Goal: Use online tool/utility: Utilize a website feature to perform a specific function

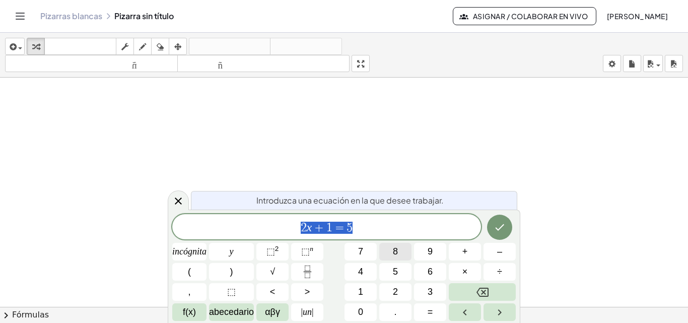
click at [397, 250] on font "8" at bounding box center [395, 251] width 5 height 10
click at [483, 288] on icon "Retroceso" at bounding box center [482, 291] width 12 height 9
click at [355, 314] on button "0" at bounding box center [360, 312] width 32 height 18
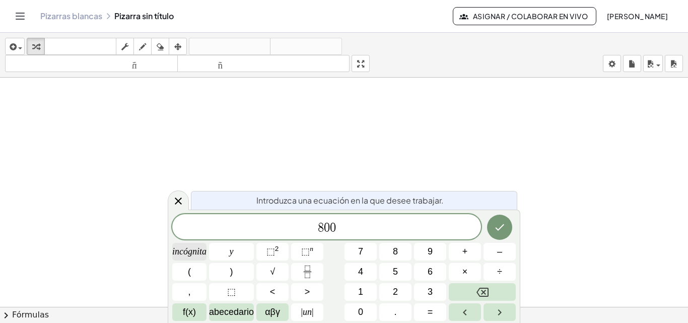
click at [201, 257] on span "incógnita" at bounding box center [189, 252] width 34 height 14
click at [467, 253] on font "+" at bounding box center [465, 251] width 6 height 10
click at [363, 273] on button "4" at bounding box center [360, 272] width 32 height 18
click at [356, 313] on button "0" at bounding box center [360, 312] width 32 height 18
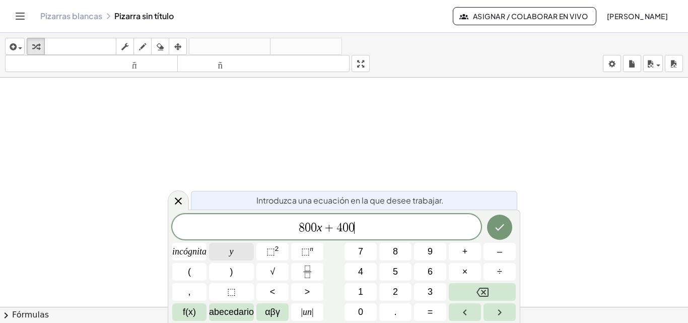
click at [236, 250] on button "y" at bounding box center [231, 252] width 45 height 18
click at [231, 311] on font "abecedario" at bounding box center [231, 312] width 45 height 10
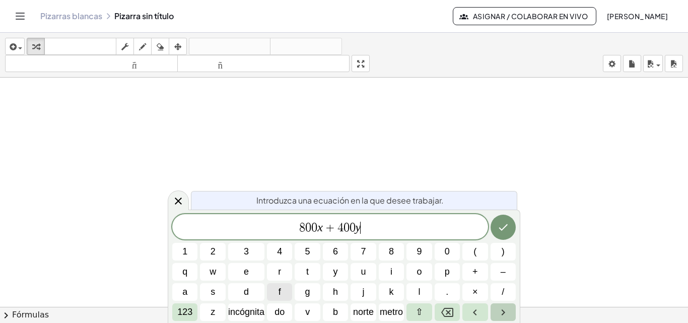
click at [500, 310] on icon "Flecha derecha" at bounding box center [503, 312] width 12 height 12
click at [505, 314] on icon "Flecha derecha" at bounding box center [503, 312] width 12 height 12
click at [234, 309] on font "incógnita" at bounding box center [246, 312] width 36 height 10
click at [182, 309] on font "123" at bounding box center [184, 312] width 15 height 10
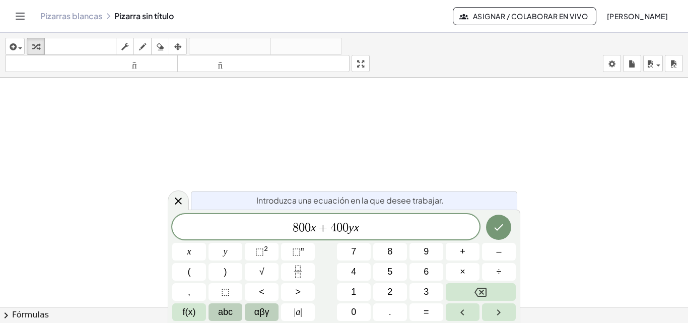
click at [264, 317] on span "αβγ" at bounding box center [261, 312] width 15 height 14
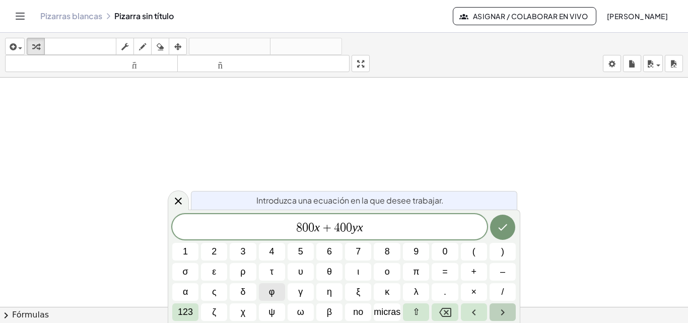
click at [507, 312] on icon "Flecha derecha" at bounding box center [502, 312] width 12 height 12
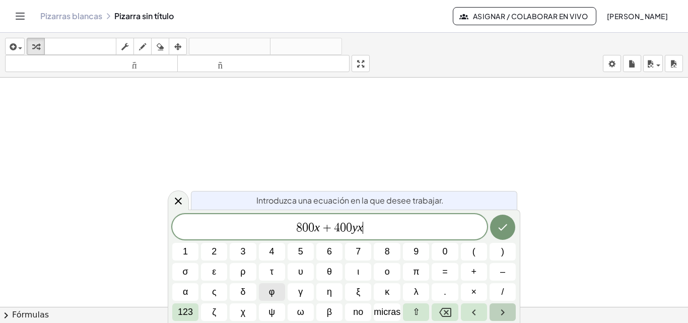
click at [507, 312] on icon "Flecha derecha" at bounding box center [502, 312] width 12 height 12
click at [479, 312] on icon "Flecha izquierda" at bounding box center [474, 312] width 12 height 12
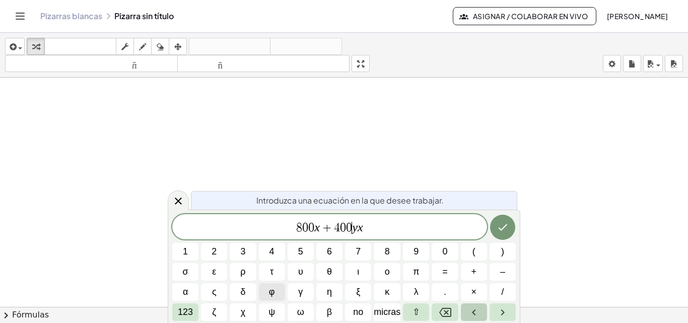
click at [479, 312] on icon "Flecha izquierda" at bounding box center [474, 312] width 12 height 12
click at [186, 312] on font "123" at bounding box center [185, 312] width 15 height 10
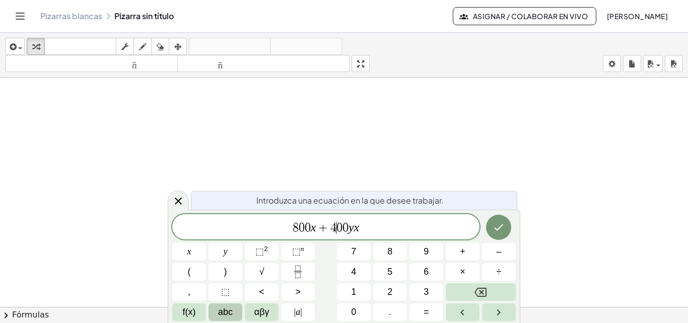
click at [235, 311] on button "abc" at bounding box center [225, 312] width 34 height 18
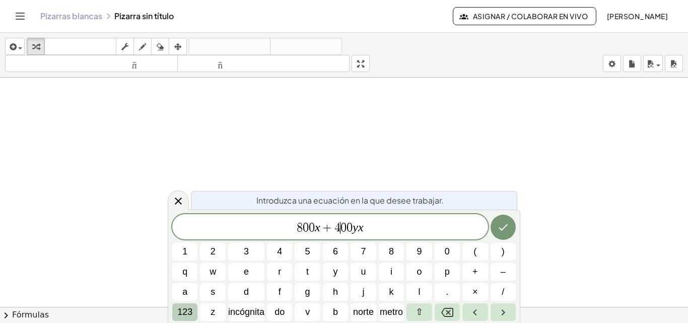
click at [185, 312] on font "123" at bounding box center [184, 312] width 15 height 10
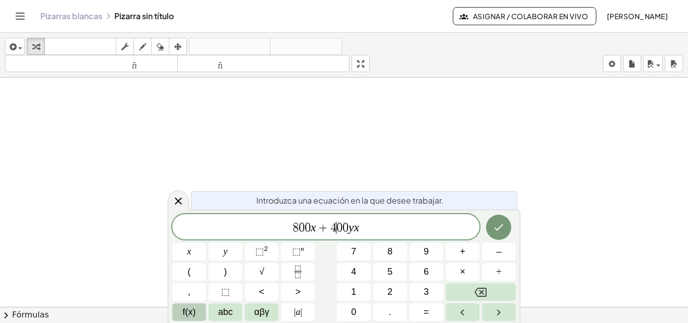
click at [194, 312] on span "f(x)" at bounding box center [189, 312] width 13 height 14
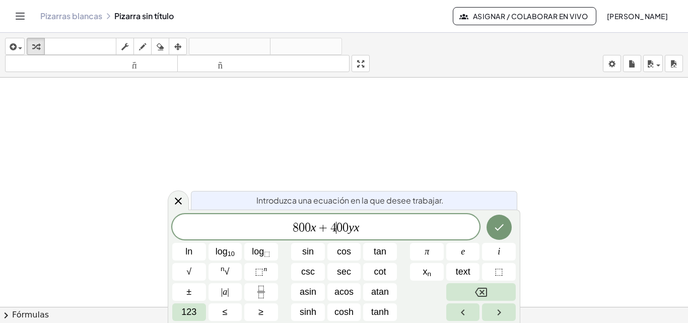
click at [389, 232] on span "8 0 0 x + 4 ​ 0 0 y x" at bounding box center [325, 228] width 307 height 14
click at [486, 289] on icon "Backspace" at bounding box center [481, 291] width 12 height 9
click at [223, 315] on span "≤" at bounding box center [225, 312] width 5 height 14
click at [192, 315] on span "123" at bounding box center [188, 312] width 15 height 14
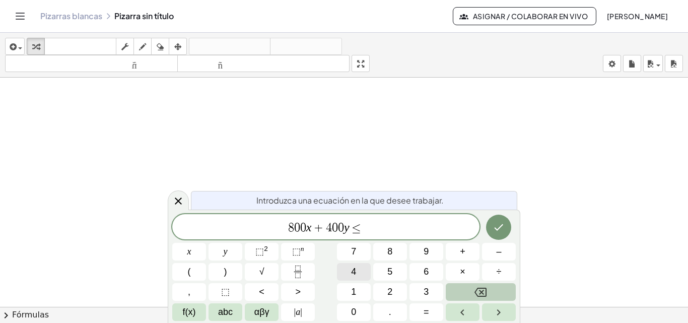
click at [358, 273] on button "4" at bounding box center [354, 272] width 34 height 18
click at [352, 310] on span "0" at bounding box center [353, 312] width 5 height 14
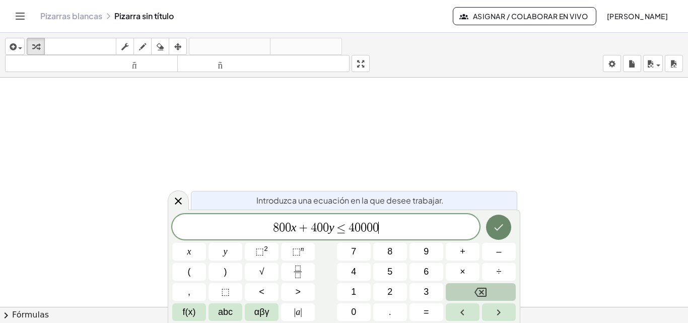
click at [493, 221] on icon "Done" at bounding box center [498, 227] width 12 height 12
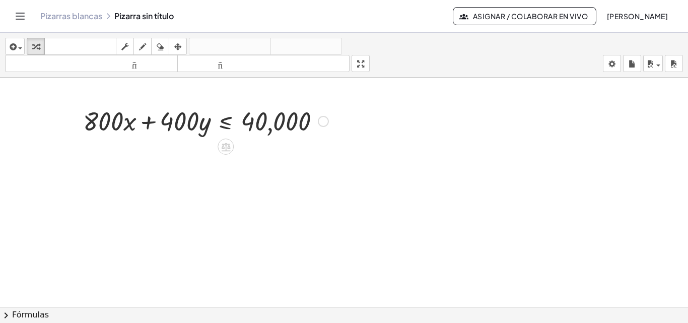
click at [183, 120] on div at bounding box center [205, 120] width 255 height 34
drag, startPoint x: 99, startPoint y: 122, endPoint x: 337, endPoint y: 110, distance: 237.9
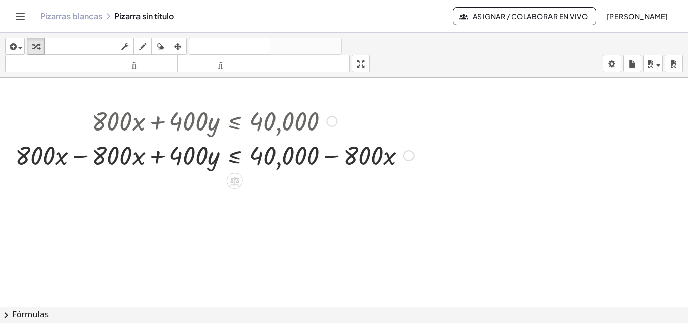
click at [89, 154] on div at bounding box center [214, 154] width 409 height 34
click at [340, 157] on div at bounding box center [253, 154] width 332 height 34
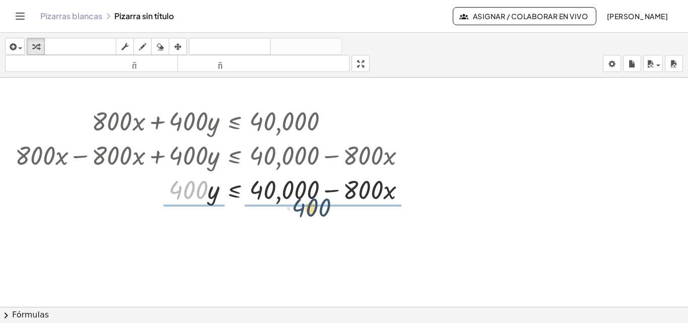
drag, startPoint x: 198, startPoint y: 190, endPoint x: 340, endPoint y: 211, distance: 143.1
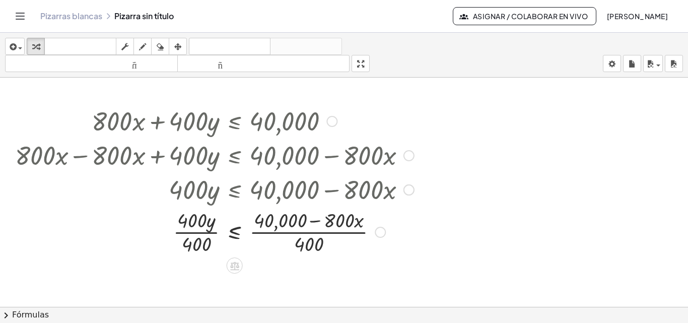
click at [198, 216] on div at bounding box center [214, 231] width 409 height 50
click at [190, 235] on div at bounding box center [214, 231] width 409 height 50
click at [277, 222] on div at bounding box center [214, 231] width 409 height 50
click at [324, 223] on div at bounding box center [214, 231] width 409 height 50
click at [287, 238] on div at bounding box center [214, 231] width 409 height 50
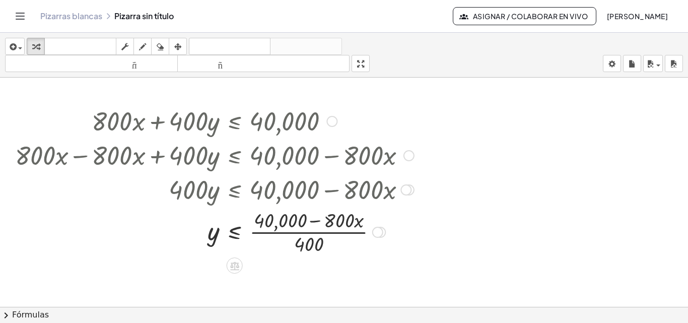
click at [299, 228] on div at bounding box center [214, 231] width 409 height 50
click at [291, 222] on div at bounding box center [214, 231] width 409 height 50
drag, startPoint x: 290, startPoint y: 221, endPoint x: 312, endPoint y: 241, distance: 29.2
click at [312, 241] on div at bounding box center [214, 231] width 409 height 50
click at [341, 220] on div at bounding box center [214, 231] width 409 height 50
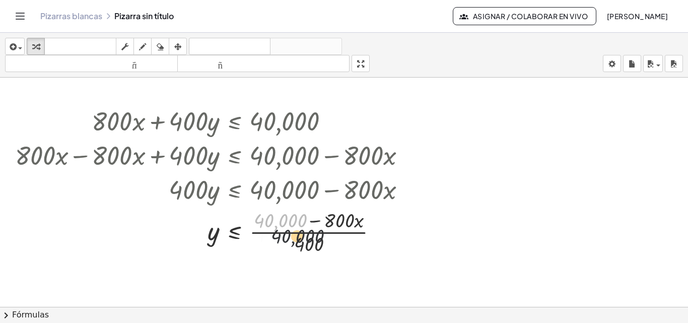
drag, startPoint x: 294, startPoint y: 225, endPoint x: 314, endPoint y: 245, distance: 29.2
click at [314, 245] on div at bounding box center [214, 231] width 409 height 50
click at [312, 241] on div at bounding box center [214, 231] width 409 height 50
click at [375, 230] on div at bounding box center [377, 232] width 11 height 11
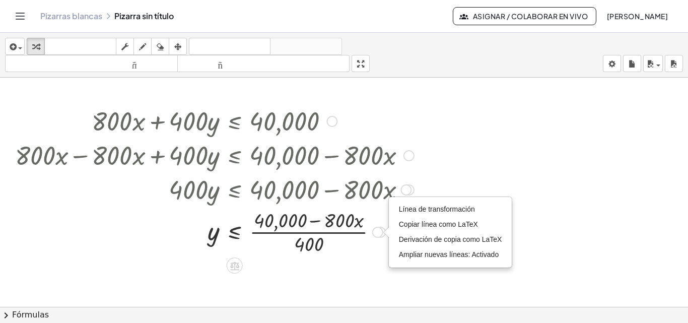
click at [315, 229] on div at bounding box center [214, 231] width 409 height 50
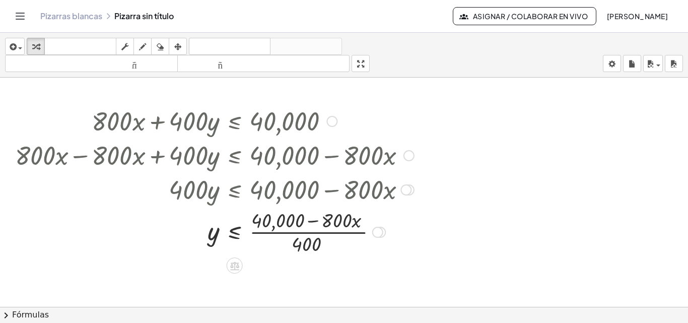
drag, startPoint x: 313, startPoint y: 227, endPoint x: 320, endPoint y: 225, distance: 7.8
click at [316, 227] on div at bounding box center [214, 231] width 409 height 50
click at [352, 226] on div at bounding box center [214, 231] width 409 height 50
click at [321, 223] on div at bounding box center [214, 231] width 409 height 50
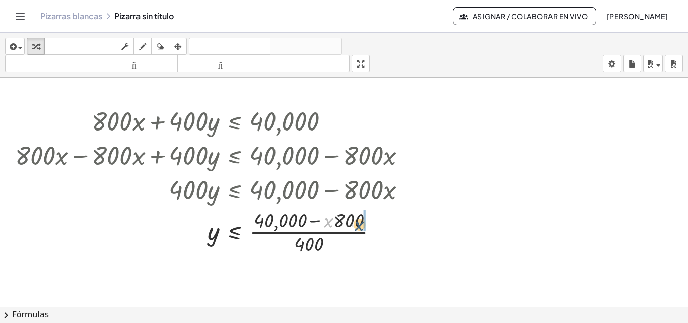
drag, startPoint x: 328, startPoint y: 223, endPoint x: 363, endPoint y: 226, distance: 35.9
click at [309, 252] on div at bounding box center [214, 231] width 409 height 50
drag, startPoint x: 308, startPoint y: 248, endPoint x: 286, endPoint y: 247, distance: 21.7
click at [286, 247] on div at bounding box center [214, 231] width 409 height 50
click at [12, 50] on icon "button" at bounding box center [12, 47] width 9 height 12
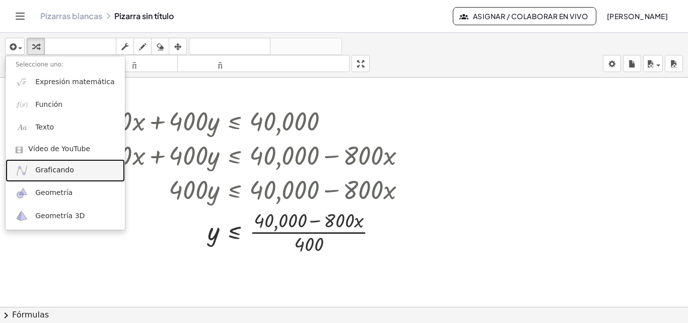
click at [47, 170] on font "Graficando" at bounding box center [54, 170] width 39 height 8
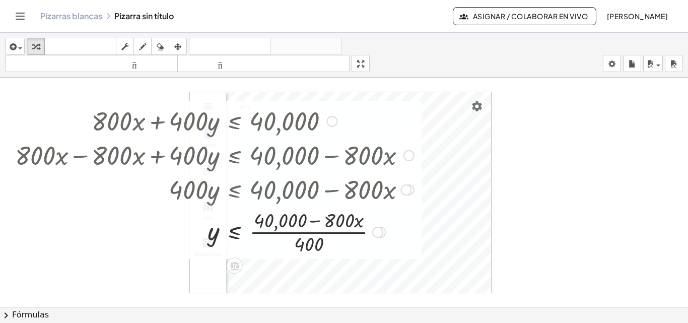
click at [150, 184] on div at bounding box center [214, 189] width 409 height 34
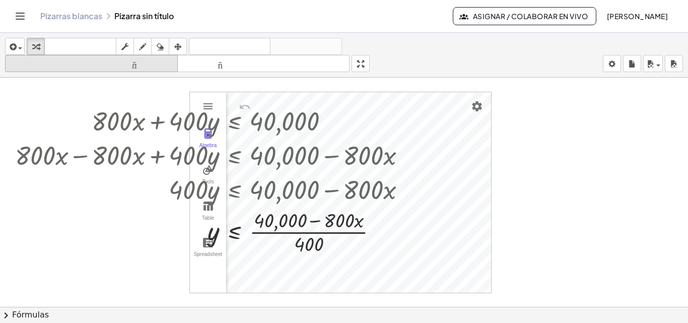
click at [151, 67] on font "tamaño_del_formato" at bounding box center [92, 64] width 168 height 10
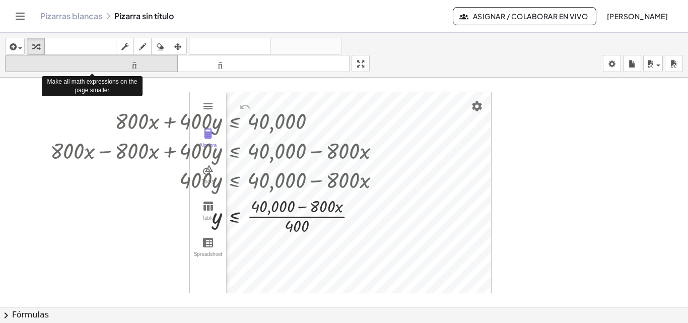
click at [151, 67] on font "tamaño_del_formato" at bounding box center [92, 64] width 168 height 10
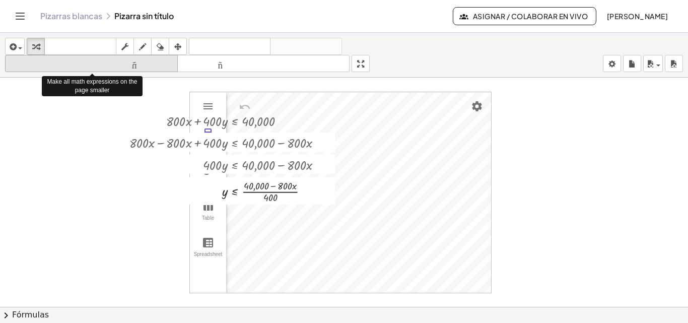
click at [151, 67] on font "tamaño_del_formato" at bounding box center [92, 64] width 168 height 10
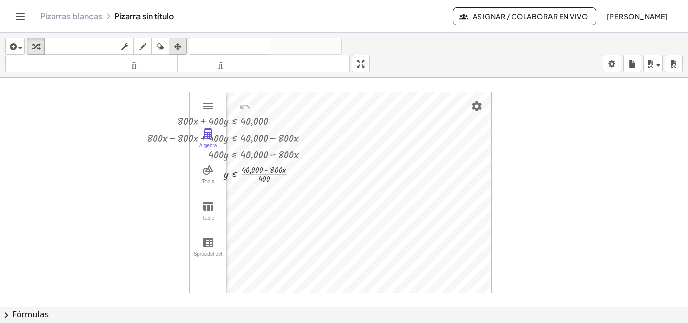
click at [178, 48] on icon "button" at bounding box center [177, 47] width 7 height 12
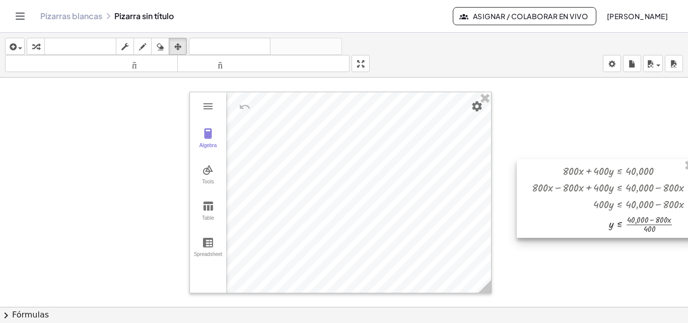
drag, startPoint x: 217, startPoint y: 134, endPoint x: 602, endPoint y: 184, distance: 387.9
click at [602, 184] on div at bounding box center [606, 198] width 179 height 79
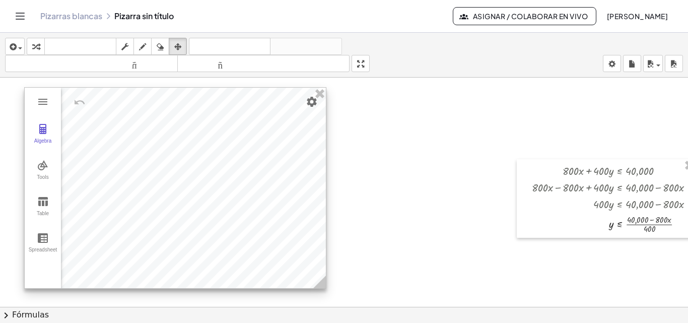
drag, startPoint x: 317, startPoint y: 150, endPoint x: 152, endPoint y: 145, distance: 165.2
click at [152, 145] on div at bounding box center [175, 188] width 301 height 200
click at [39, 124] on img "Graphing Calculator" at bounding box center [43, 129] width 12 height 12
click at [72, 129] on div "Algebra" at bounding box center [86, 146] width 50 height 119
click at [78, 179] on div "Input…" at bounding box center [86, 146] width 50 height 119
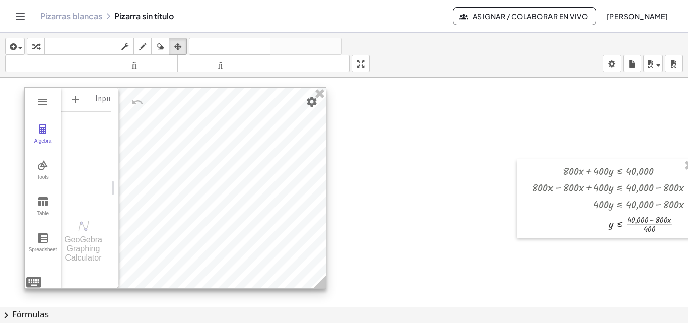
click at [78, 179] on div "Input…" at bounding box center [86, 146] width 50 height 119
click at [105, 102] on li "Expression" at bounding box center [119, 103] width 96 height 16
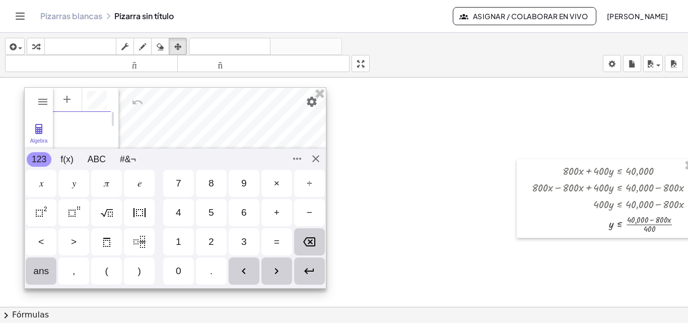
scroll to position [6, 0]
click at [72, 184] on div "𝑦" at bounding box center [74, 183] width 4 height 12
click at [42, 270] on div "ans" at bounding box center [41, 271] width 16 height 12
click at [44, 268] on div "ans" at bounding box center [41, 271] width 16 height 12
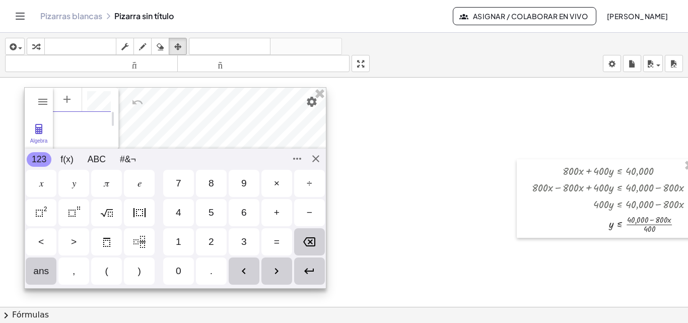
click at [44, 268] on div "ans" at bounding box center [41, 271] width 16 height 12
click at [65, 163] on button "f(x)" at bounding box center [66, 159] width 23 height 15
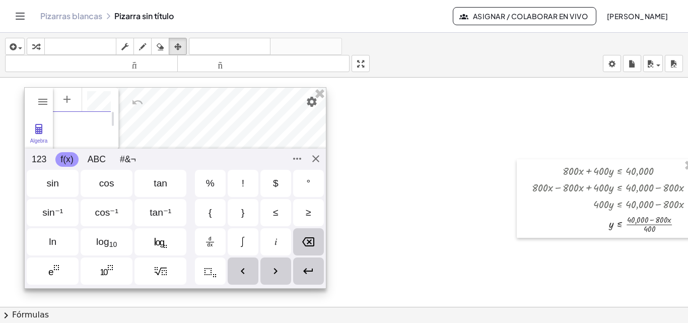
click at [276, 208] on div "≤" at bounding box center [276, 212] width 6 height 12
click at [90, 158] on button "ABC" at bounding box center [97, 159] width 28 height 15
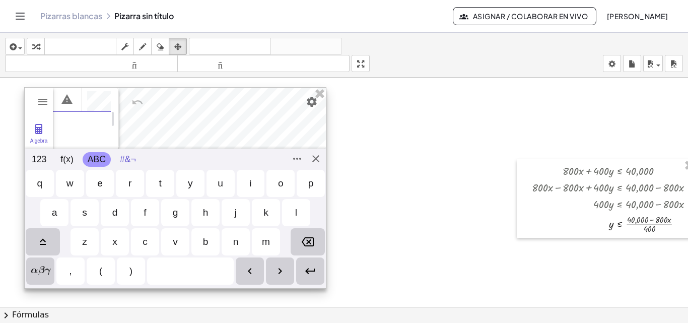
click at [128, 153] on button "#&¬" at bounding box center [128, 159] width 26 height 15
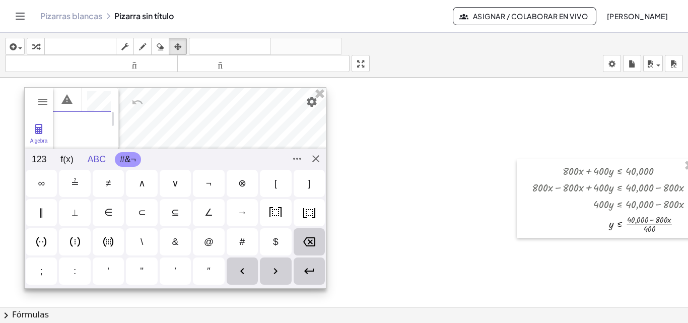
click at [100, 158] on button "ABC" at bounding box center [97, 159] width 28 height 15
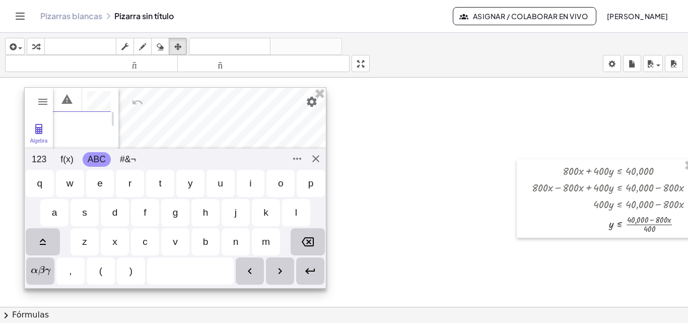
click at [104, 274] on div "(" at bounding box center [101, 270] width 28 height 27
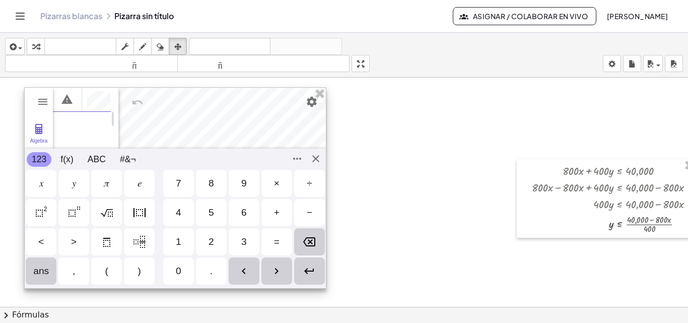
click at [39, 164] on button "123" at bounding box center [39, 159] width 25 height 15
click at [174, 211] on div "4" at bounding box center [178, 212] width 31 height 27
click at [181, 273] on div "0" at bounding box center [178, 270] width 31 height 27
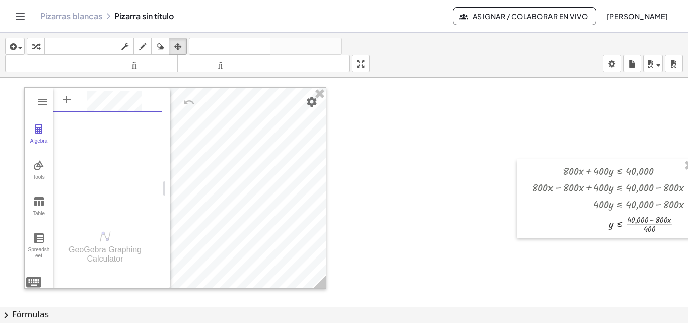
scroll to position [0, 0]
drag, startPoint x: 115, startPoint y: 113, endPoint x: 179, endPoint y: 117, distance: 64.5
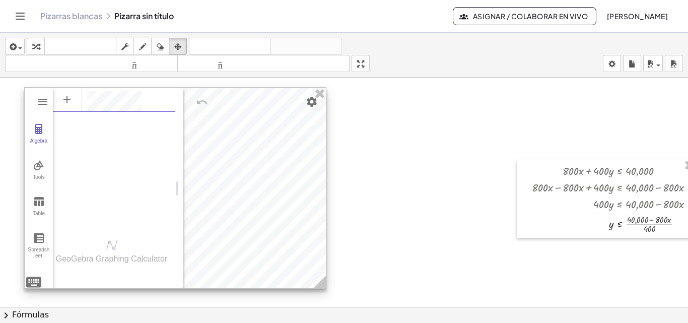
scroll to position [6, 0]
click at [35, 281] on img "Graphing Calculator" at bounding box center [34, 282] width 18 height 18
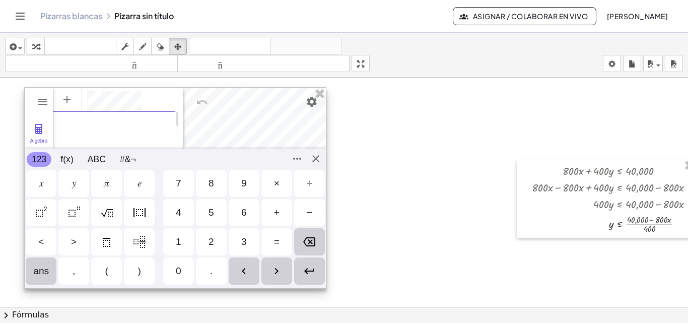
click at [246, 267] on img "Left Arrow" at bounding box center [244, 271] width 12 height 12
click at [305, 210] on div "−" at bounding box center [309, 212] width 31 height 27
click at [214, 181] on div "8" at bounding box center [211, 183] width 31 height 27
click at [181, 273] on div "0" at bounding box center [179, 271] width 6 height 12
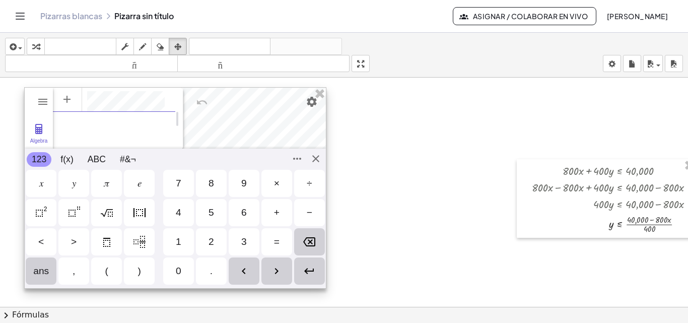
click at [42, 185] on div "𝑥" at bounding box center [41, 183] width 4 height 12
click at [308, 184] on div "÷" at bounding box center [310, 183] width 6 height 12
click at [180, 210] on div "4" at bounding box center [179, 212] width 6 height 12
click at [180, 275] on div "0" at bounding box center [179, 271] width 6 height 12
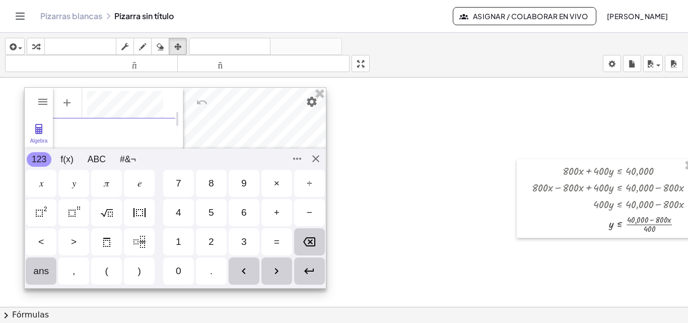
click at [179, 273] on div "0" at bounding box center [179, 271] width 6 height 12
click at [178, 273] on div "0" at bounding box center [179, 271] width 6 height 12
click at [310, 270] on img "Enter" at bounding box center [309, 271] width 12 height 12
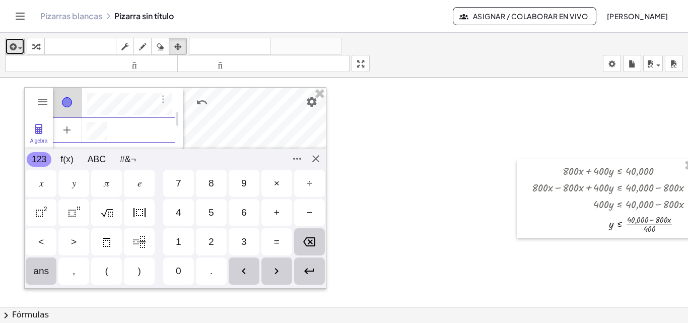
click at [15, 43] on icon "button" at bounding box center [12, 47] width 9 height 12
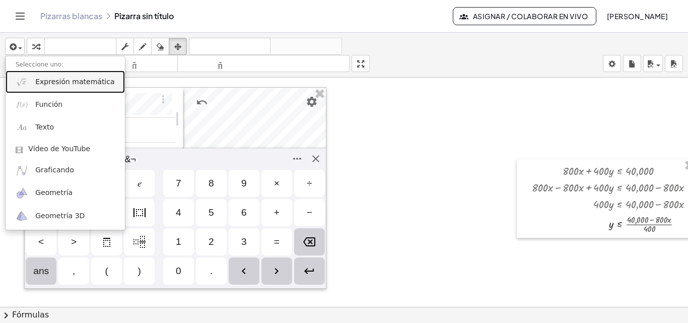
click at [48, 84] on font "Expresión matemática" at bounding box center [74, 82] width 79 height 8
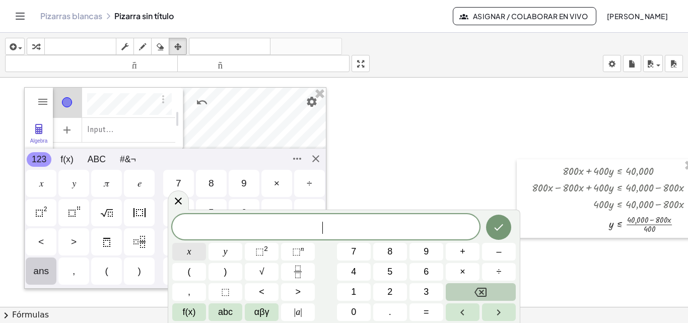
click at [188, 253] on span "x" at bounding box center [189, 252] width 4 height 14
click at [460, 251] on span "+" at bounding box center [463, 252] width 6 height 14
click at [229, 251] on button "y" at bounding box center [225, 252] width 34 height 18
click at [193, 312] on span "f(x)" at bounding box center [189, 312] width 13 height 14
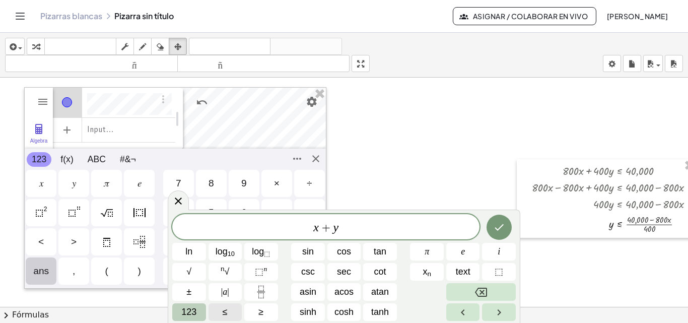
click at [227, 308] on span "≤" at bounding box center [225, 312] width 5 height 14
click at [191, 315] on span "123" at bounding box center [188, 312] width 15 height 14
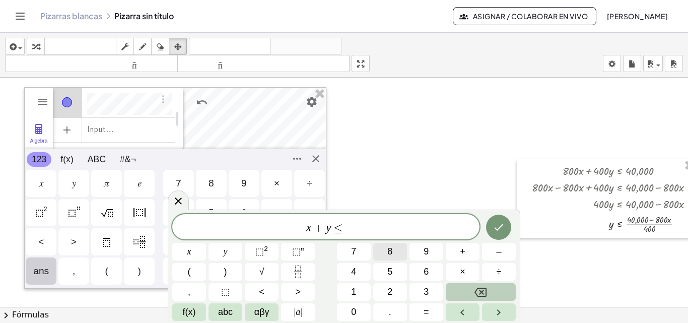
click at [398, 251] on button "8" at bounding box center [390, 252] width 34 height 18
click at [359, 314] on button "0" at bounding box center [354, 312] width 34 height 18
click at [499, 226] on icon "Done" at bounding box center [498, 227] width 12 height 12
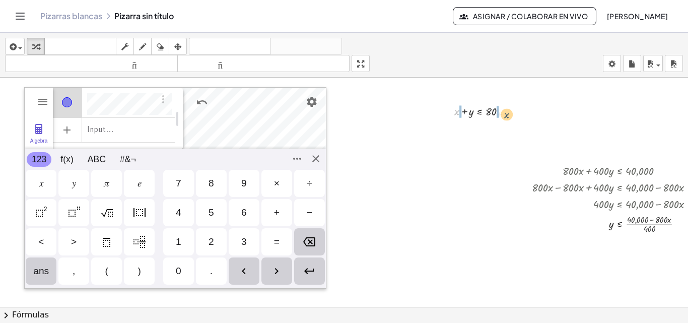
drag, startPoint x: 457, startPoint y: 113, endPoint x: 511, endPoint y: 115, distance: 54.4
click at [511, 115] on div at bounding box center [484, 110] width 70 height 17
click at [447, 113] on div at bounding box center [483, 120] width 99 height 17
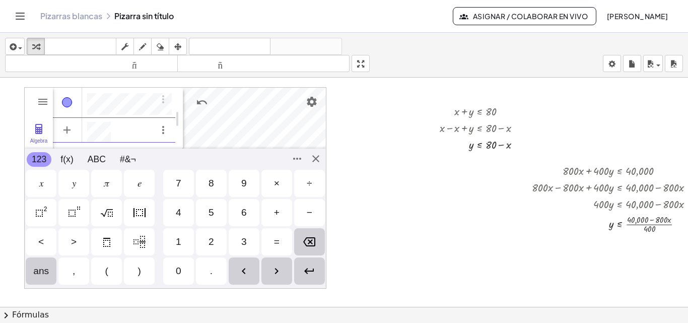
click at [70, 190] on div "𝑦" at bounding box center [73, 183] width 31 height 27
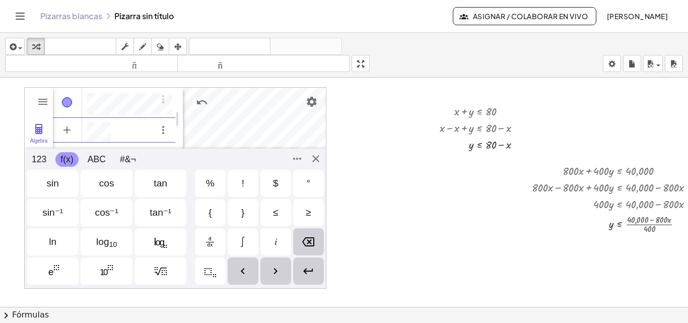
click at [63, 157] on button "f(x)" at bounding box center [66, 159] width 23 height 15
click at [278, 211] on div "≤" at bounding box center [275, 212] width 31 height 27
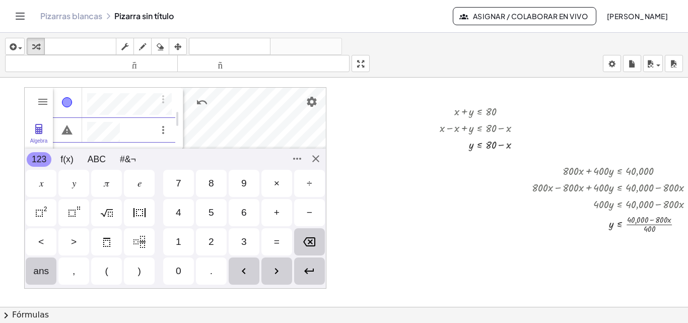
click at [42, 157] on button "123" at bounding box center [39, 159] width 25 height 15
click at [212, 180] on div "8" at bounding box center [211, 183] width 6 height 12
click at [173, 274] on div "0" at bounding box center [178, 270] width 31 height 27
click at [311, 211] on div "−" at bounding box center [310, 212] width 6 height 12
click at [38, 193] on div "𝑥" at bounding box center [41, 183] width 31 height 27
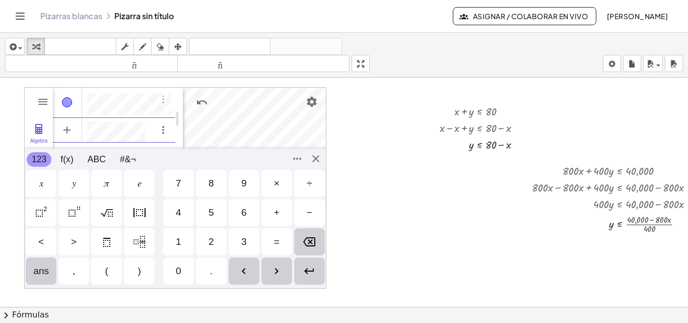
click at [308, 272] on img "Enter" at bounding box center [309, 271] width 12 height 12
click at [316, 161] on div "Algebra Tools Table Spreadsheet GeoGebra Graphing Calculator Basic Tools Move P…" at bounding box center [175, 187] width 302 height 201
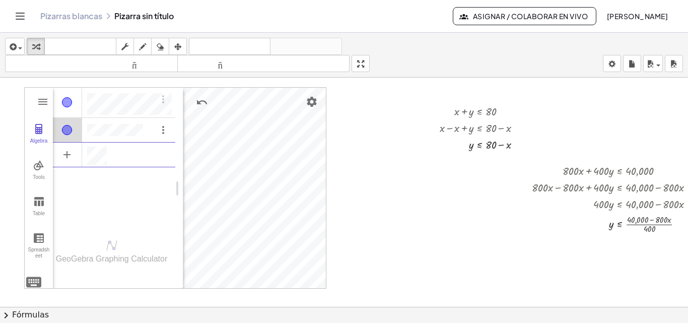
scroll to position [0, 0]
drag, startPoint x: 182, startPoint y: 169, endPoint x: 75, endPoint y: 183, distance: 108.1
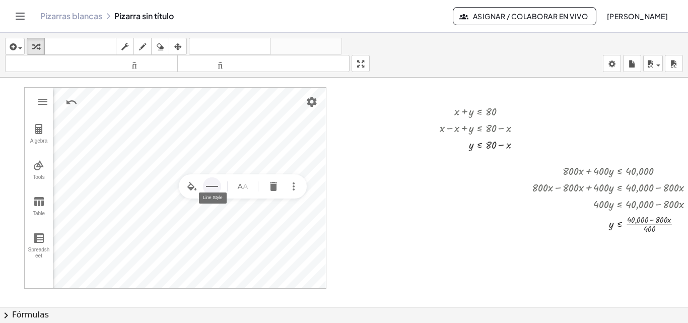
click at [205, 185] on button "Line Style" at bounding box center [212, 186] width 18 height 18
click at [208, 185] on img "Line Style" at bounding box center [212, 186] width 12 height 12
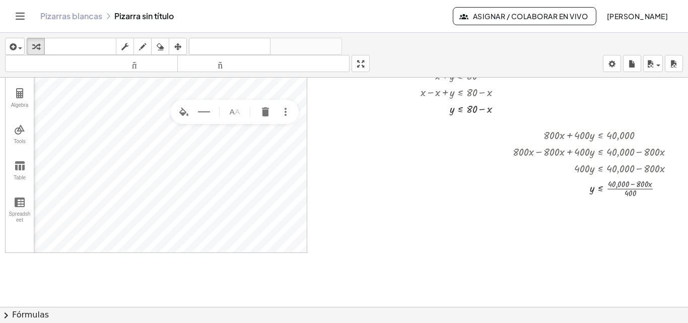
scroll to position [0, 27]
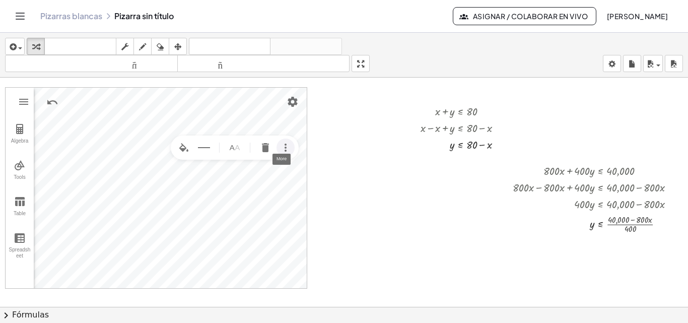
click at [284, 149] on button "More" at bounding box center [285, 147] width 18 height 18
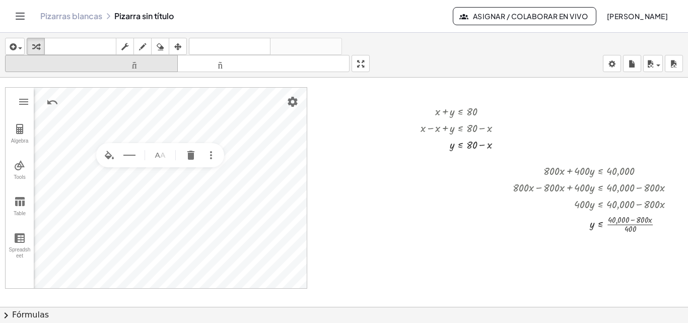
click at [123, 57] on div "tamaño_del_formato" at bounding box center [92, 63] width 168 height 12
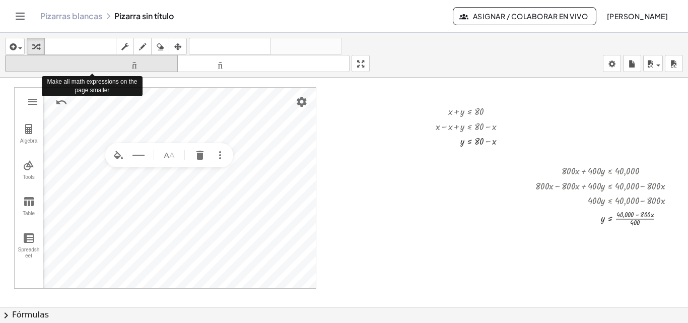
scroll to position [0, 18]
click at [123, 57] on div "tamaño_del_formato" at bounding box center [92, 63] width 168 height 12
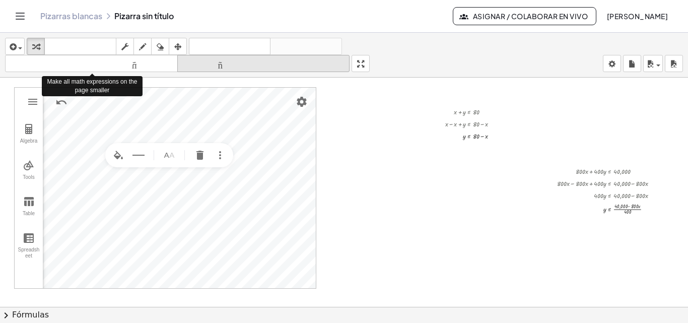
click at [194, 61] on font "tamaño_del_formato" at bounding box center [264, 64] width 168 height 10
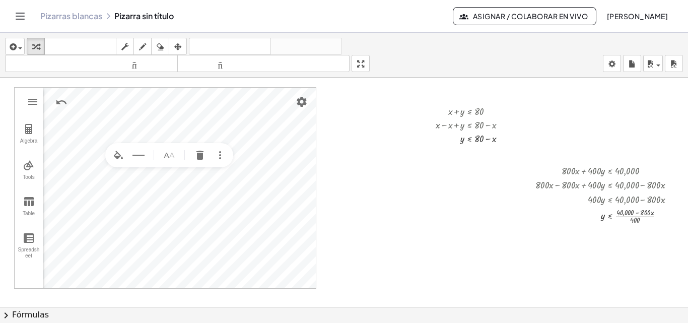
click at [200, 143] on div "Graphing Calculator" at bounding box center [169, 155] width 128 height 24
click at [112, 155] on img "Set color" at bounding box center [118, 155] width 12 height 12
drag, startPoint x: 144, startPoint y: 125, endPoint x: 148, endPoint y: 119, distance: 7.4
type input "**"
click at [148, 119] on input "Graphing Calculator" at bounding box center [177, 127] width 119 height 18
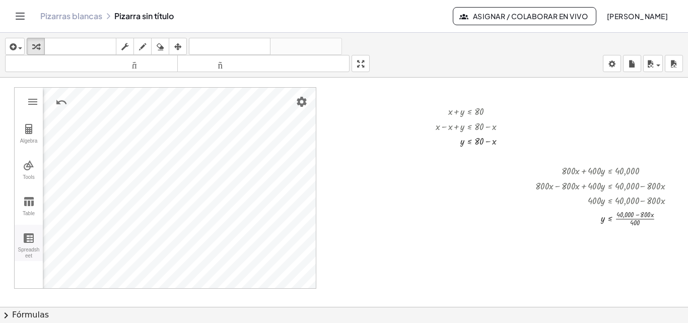
click at [18, 244] on button "Spreadsheet" at bounding box center [29, 243] width 28 height 36
